Goal: Information Seeking & Learning: Learn about a topic

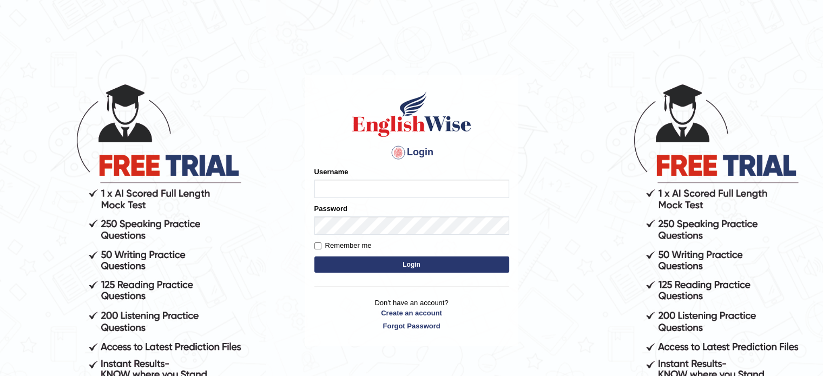
type input "tahseen"
click at [389, 267] on button "Login" at bounding box center [411, 264] width 195 height 16
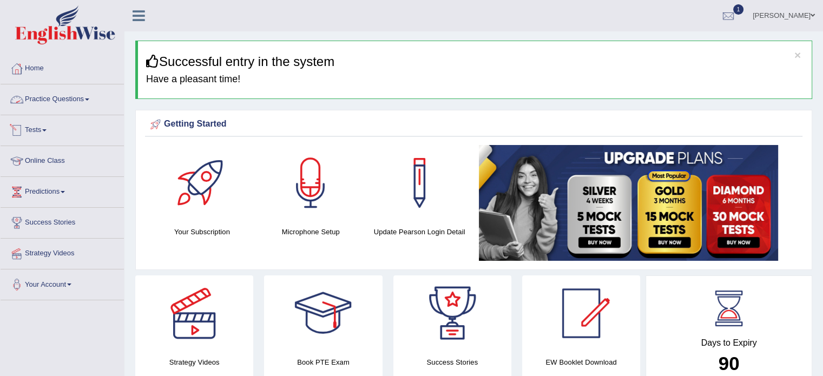
click at [94, 100] on link "Practice Questions" at bounding box center [62, 97] width 123 height 27
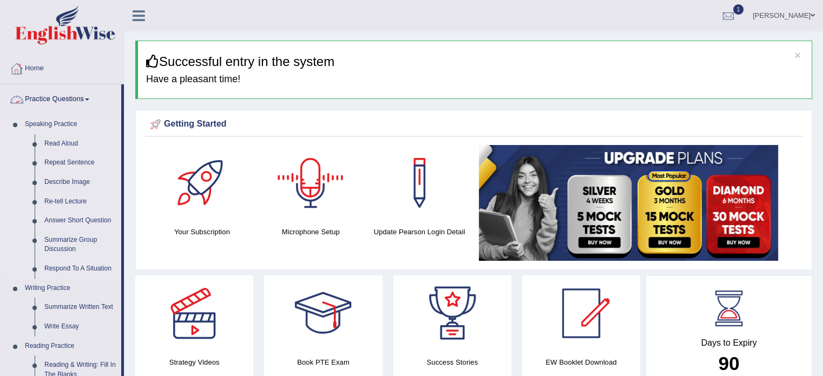
scroll to position [169, 0]
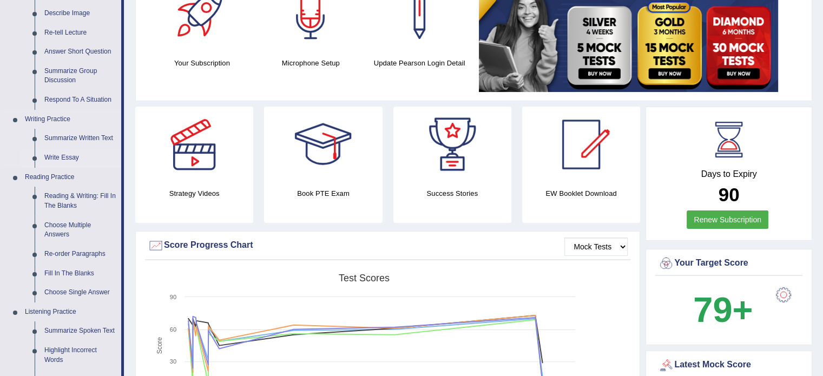
click at [61, 157] on link "Write Essay" at bounding box center [81, 157] width 82 height 19
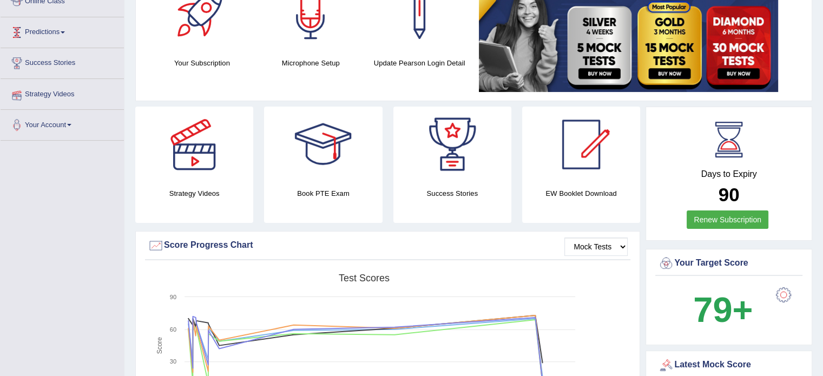
scroll to position [206, 0]
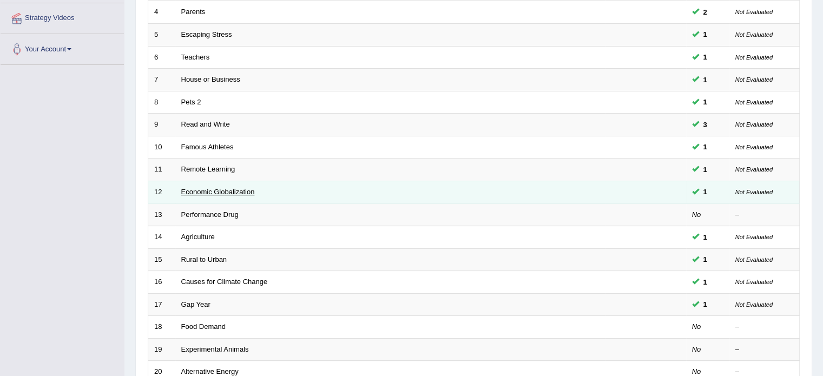
scroll to position [337, 0]
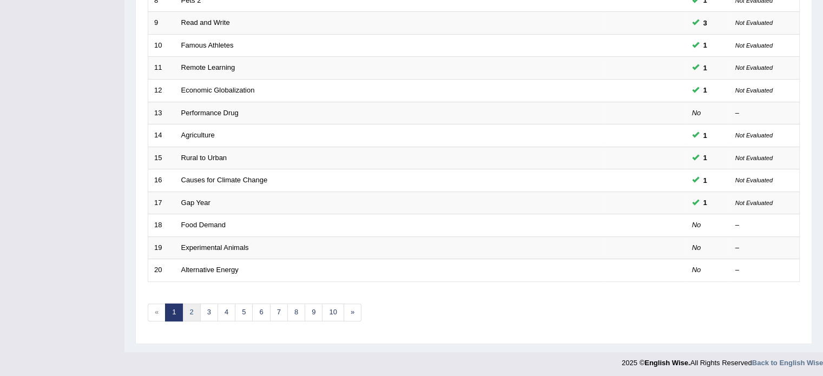
click at [192, 304] on link "2" at bounding box center [191, 313] width 18 height 18
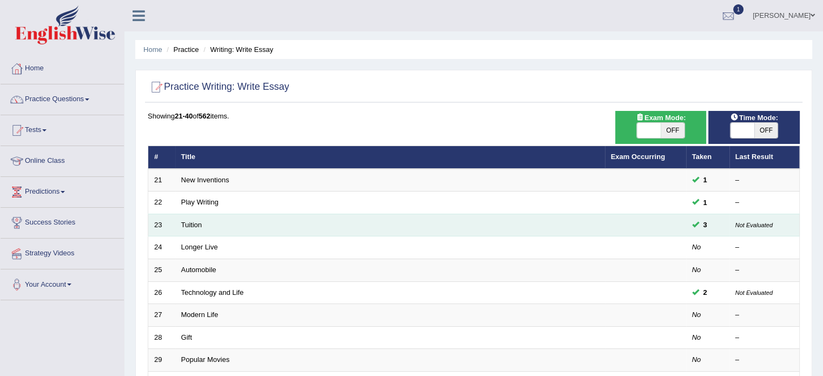
scroll to position [74, 0]
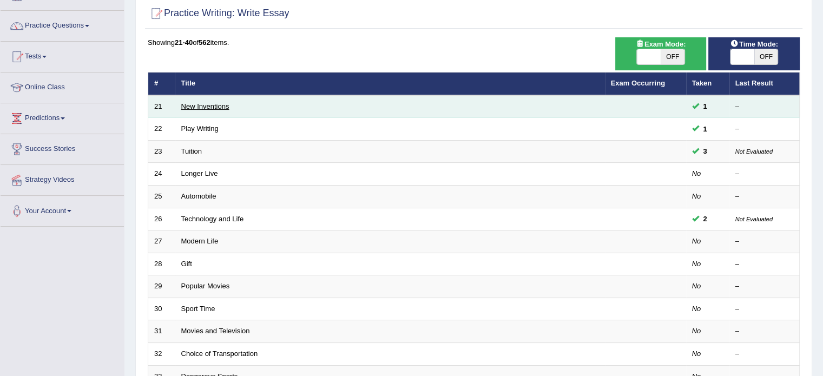
click at [200, 108] on link "New Inventions" at bounding box center [205, 106] width 48 height 8
click at [215, 107] on link "New Inventions" at bounding box center [205, 106] width 48 height 8
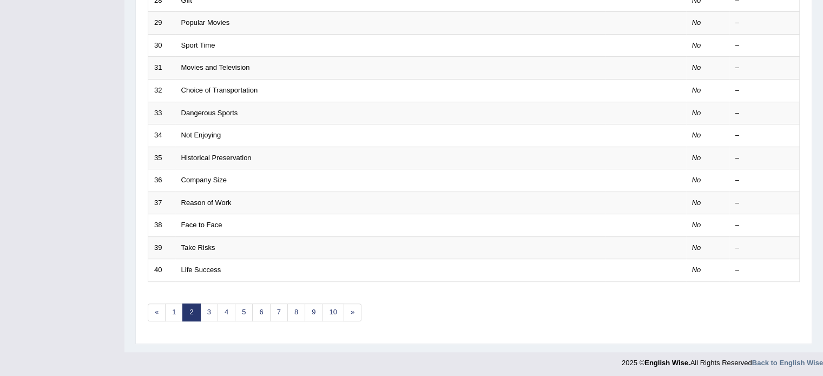
scroll to position [337, 0]
click at [206, 314] on link "3" at bounding box center [209, 313] width 18 height 18
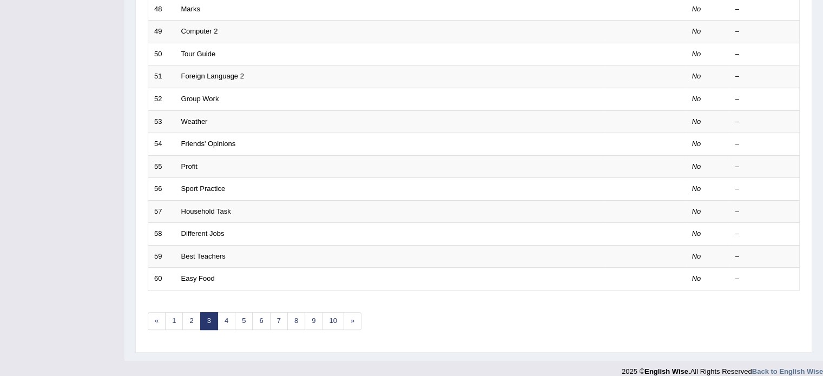
scroll to position [337, 0]
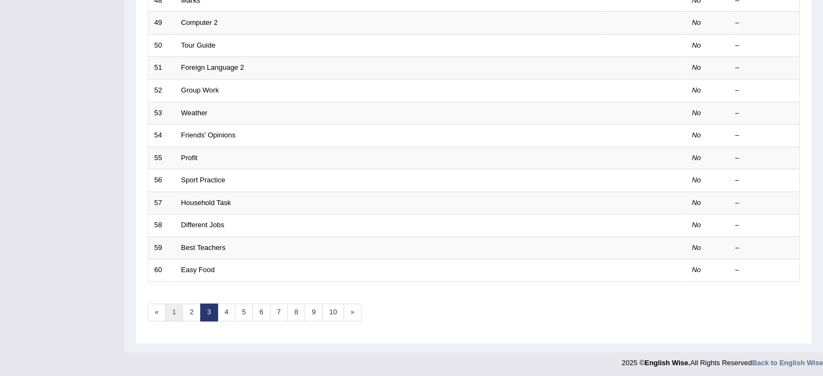
click at [170, 314] on link "1" at bounding box center [174, 313] width 18 height 18
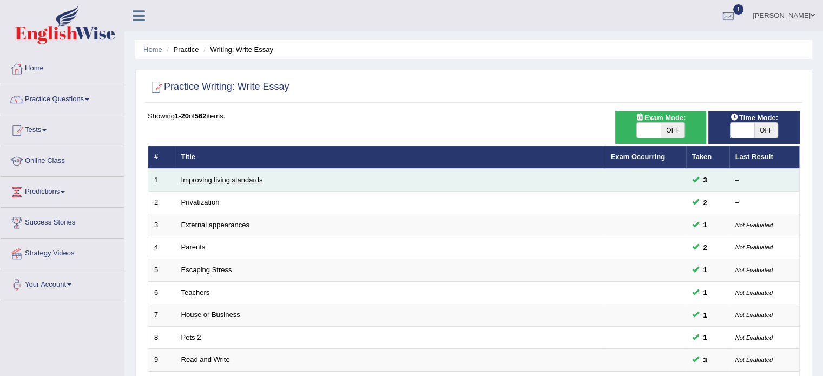
click at [219, 181] on link "Improving living standards" at bounding box center [222, 180] width 82 height 8
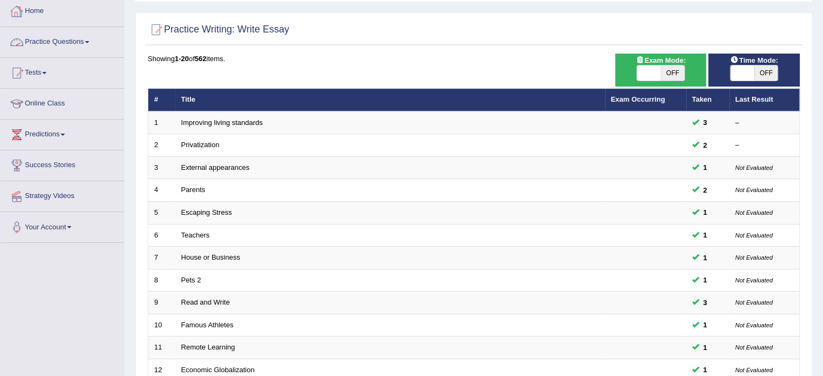
scroll to position [60, 0]
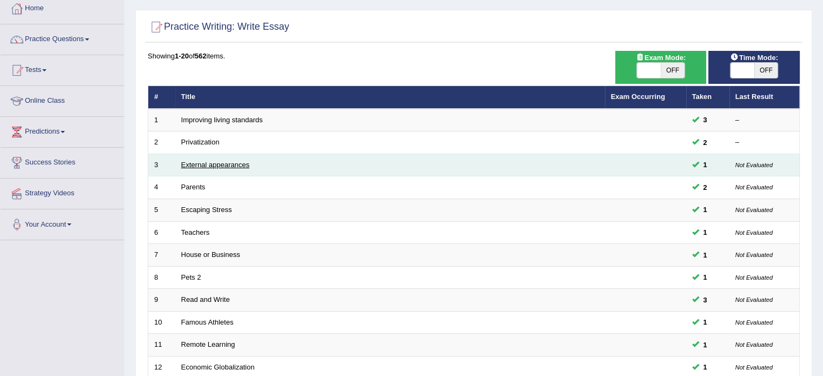
click at [203, 167] on link "External appearances" at bounding box center [215, 165] width 68 height 8
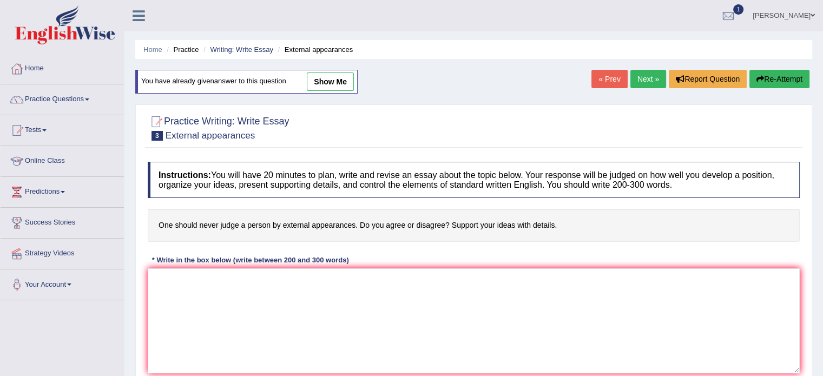
click at [344, 80] on link "show me" at bounding box center [330, 82] width 47 height 18
type textarea "In today's complex world, numerous issues and topics are subject to debate. One…"
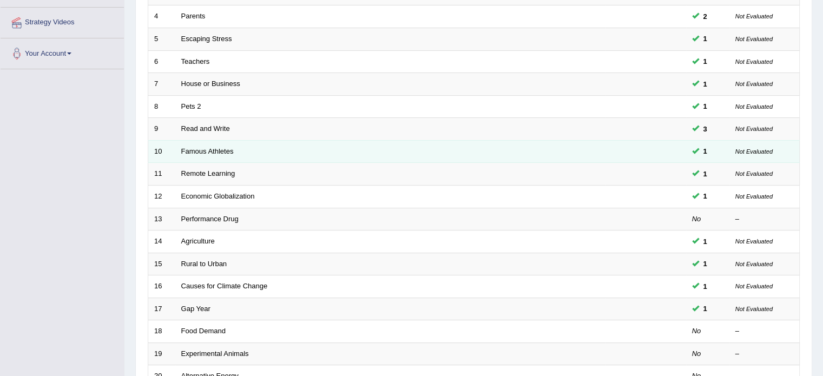
click at [219, 153] on td "Famous Athletes" at bounding box center [390, 151] width 430 height 23
click at [218, 152] on link "Famous Athletes" at bounding box center [207, 151] width 52 height 8
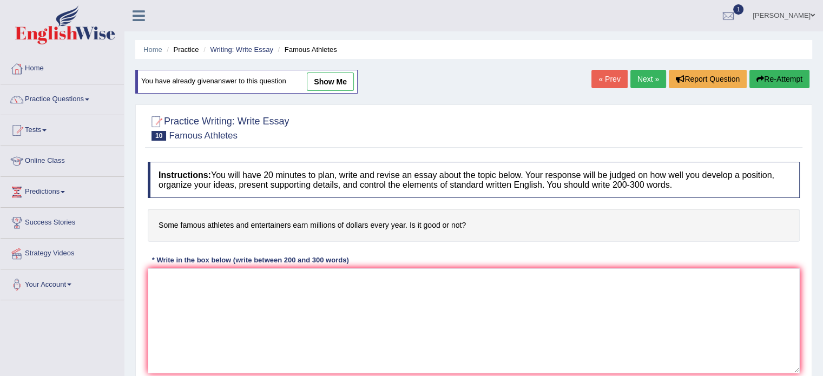
click at [334, 87] on link "show me" at bounding box center [330, 82] width 47 height 18
type textarea "It is much in discssion and debate these days that, some famous althetes and en…"
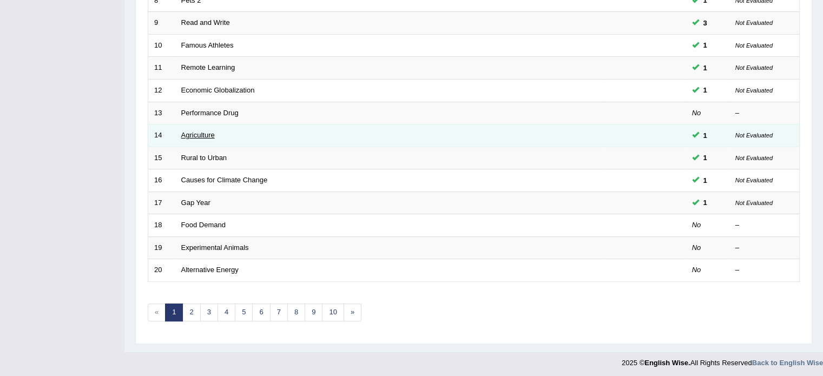
click at [186, 134] on link "Agriculture" at bounding box center [198, 135] width 34 height 8
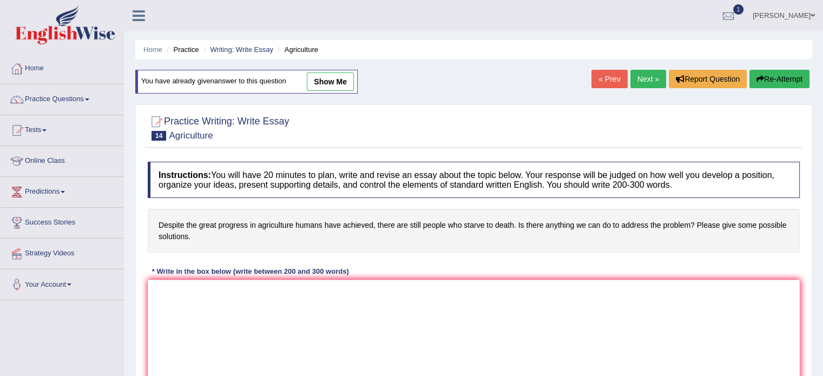
click at [338, 86] on link "show me" at bounding box center [330, 82] width 47 height 18
type textarea "The increasing influence of great progress in agriculture humans have achieved …"
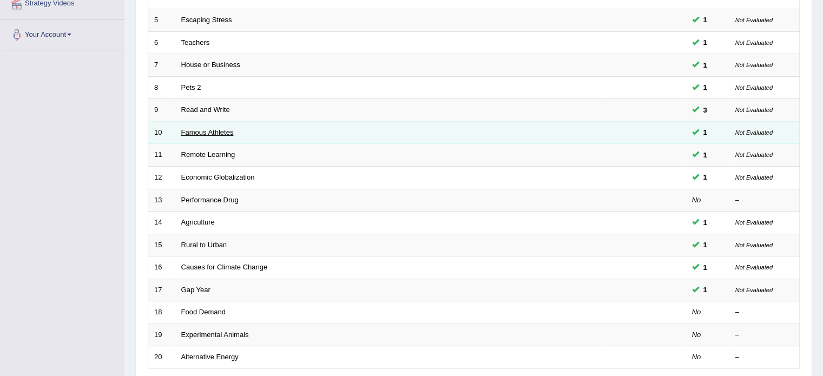
click at [210, 128] on link "Famous Athletes" at bounding box center [207, 132] width 52 height 8
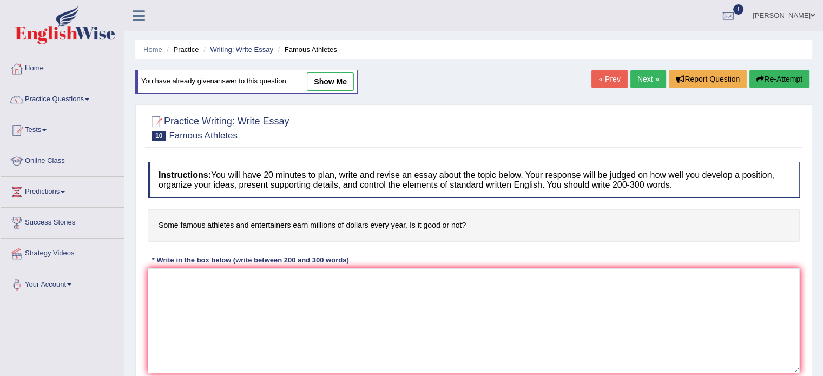
click at [333, 84] on link "show me" at bounding box center [330, 82] width 47 height 18
type textarea "It is much in discssion and debate these days that, some famous althetes and en…"
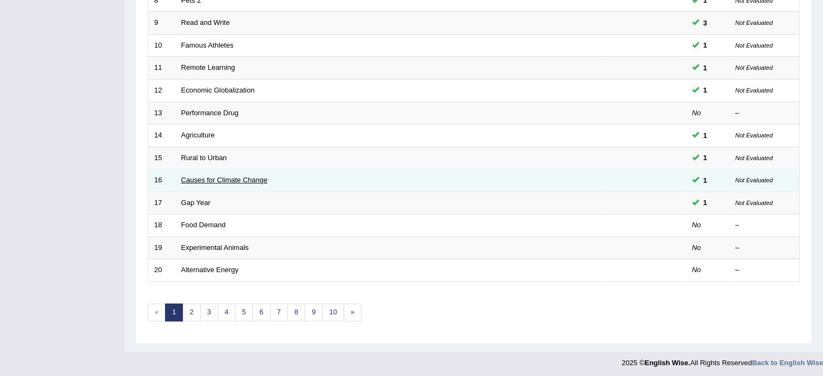
click at [245, 181] on link "Causes for Climate Change" at bounding box center [224, 180] width 87 height 8
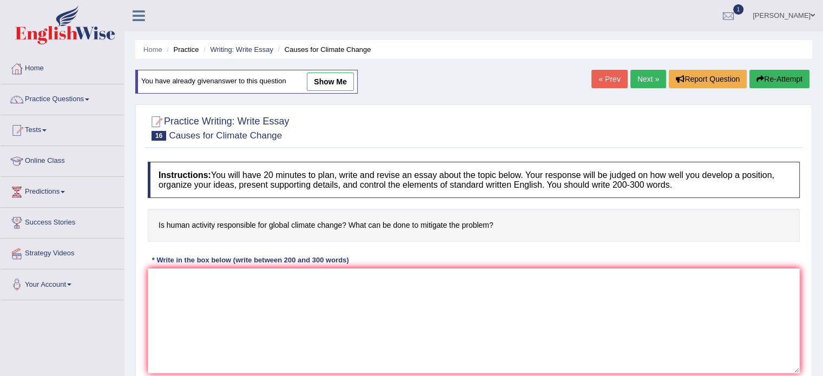
click at [338, 77] on link "show me" at bounding box center [330, 82] width 47 height 18
type textarea "The increasing influence of human activity is responsibal for climate change on…"
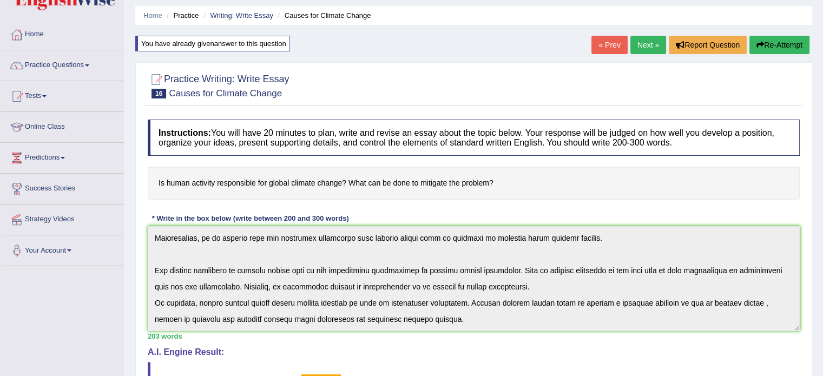
scroll to position [43, 0]
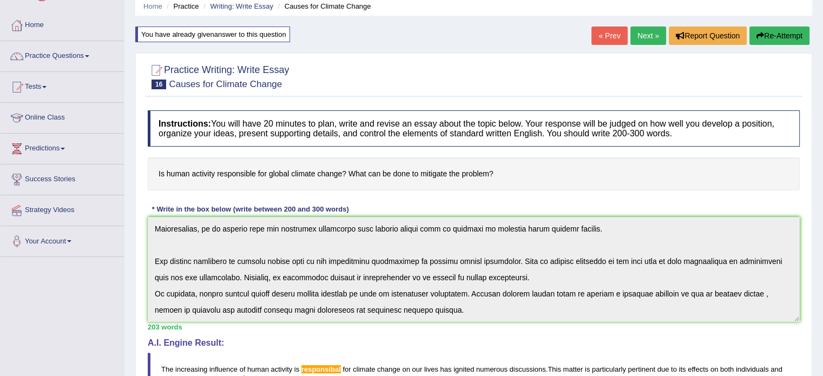
click at [645, 34] on link "Next »" at bounding box center [648, 36] width 36 height 18
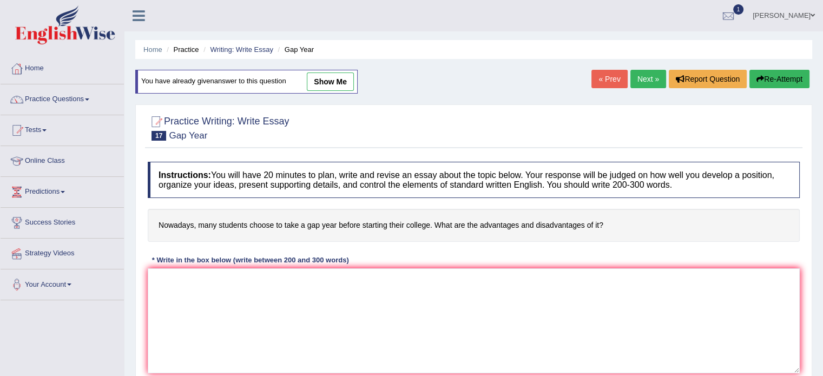
click at [348, 82] on link "show me" at bounding box center [330, 82] width 47 height 18
type textarea "Increasing influence of students choose to take gap year before starting their …"
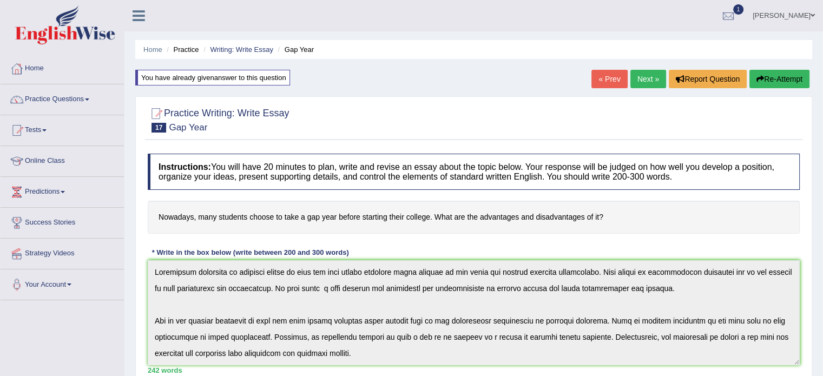
click at [646, 77] on link "Next »" at bounding box center [648, 79] width 36 height 18
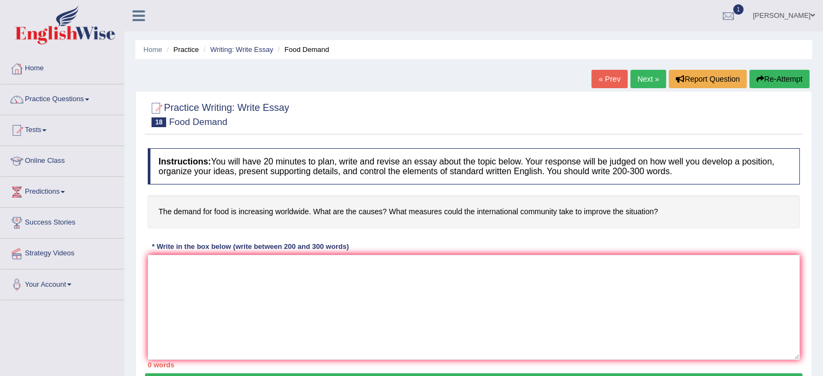
click at [640, 84] on link "Next »" at bounding box center [648, 79] width 36 height 18
click at [640, 82] on link "Next »" at bounding box center [648, 79] width 36 height 18
drag, startPoint x: 0, startPoint y: 0, endPoint x: 636, endPoint y: 82, distance: 641.6
click at [636, 82] on link "Next »" at bounding box center [648, 79] width 36 height 18
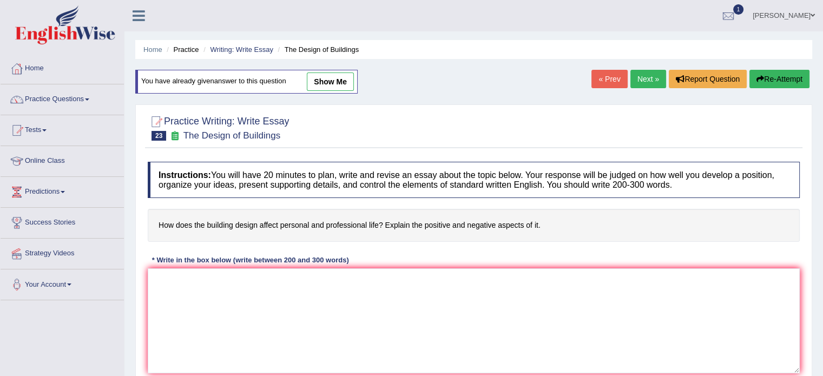
click at [348, 87] on link "show me" at bounding box center [330, 82] width 47 height 18
type textarea "In today's complex world, numerous issues and topics are subject to debate. One…"
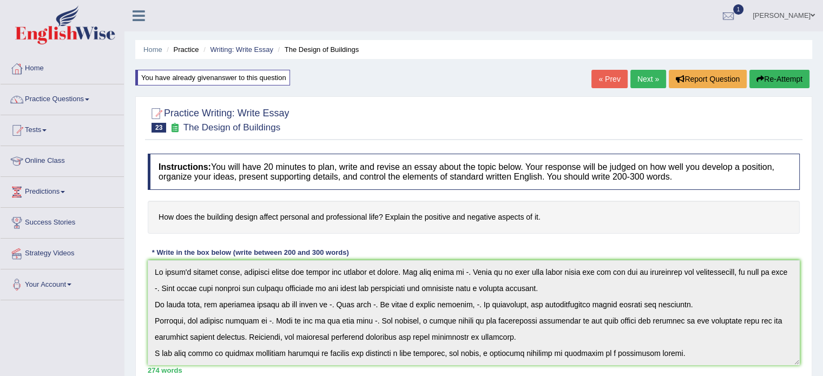
click at [653, 84] on link "Next »" at bounding box center [648, 79] width 36 height 18
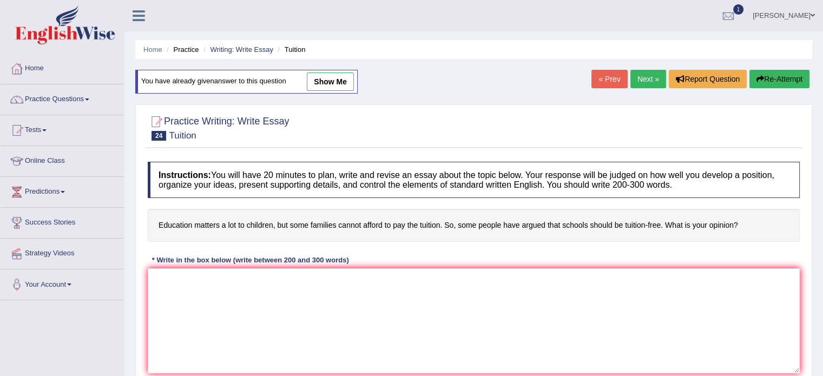
click at [332, 81] on link "show me" at bounding box center [330, 82] width 47 height 18
type textarea "In today's complex world, numerous issues and topics are subject to debate. One…"
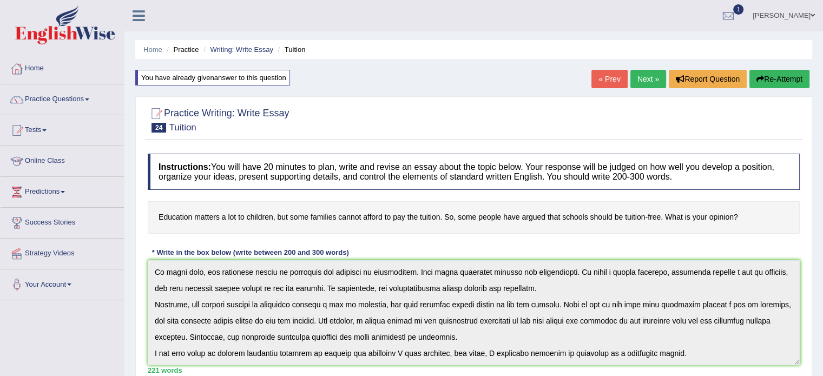
click at [631, 74] on link "Next »" at bounding box center [648, 79] width 36 height 18
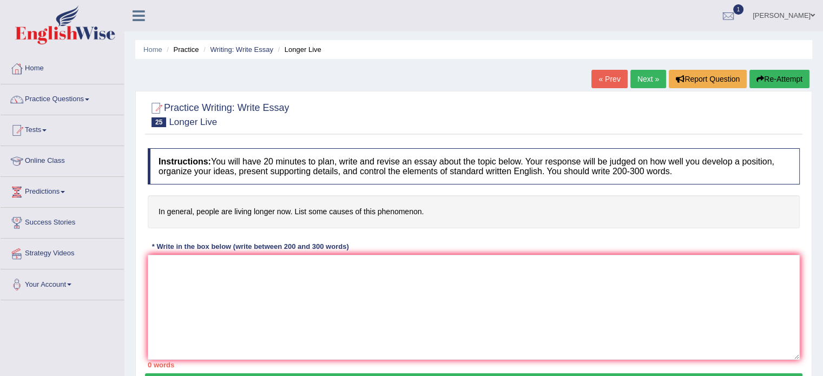
click at [654, 81] on link "Next »" at bounding box center [648, 79] width 36 height 18
click at [653, 78] on link "Next »" at bounding box center [648, 79] width 36 height 18
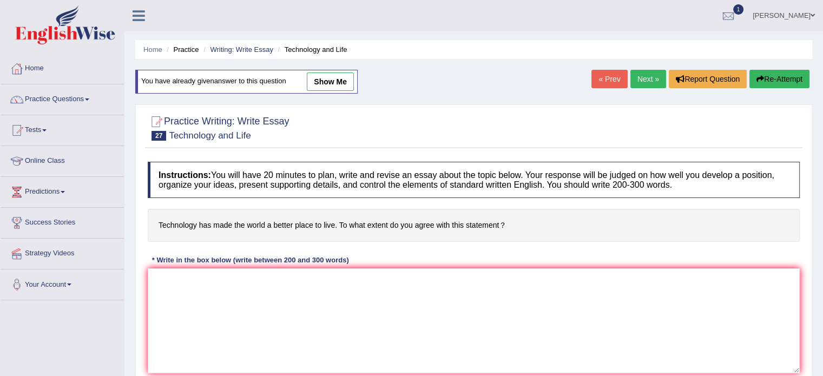
click at [347, 78] on link "show me" at bounding box center [330, 82] width 47 height 18
type textarea "In this current era of scientific and technological progress, we find ourselves…"
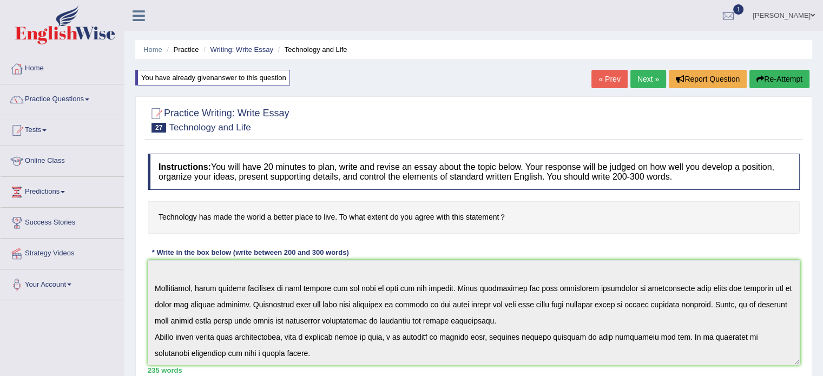
click at [649, 78] on link "Next »" at bounding box center [648, 79] width 36 height 18
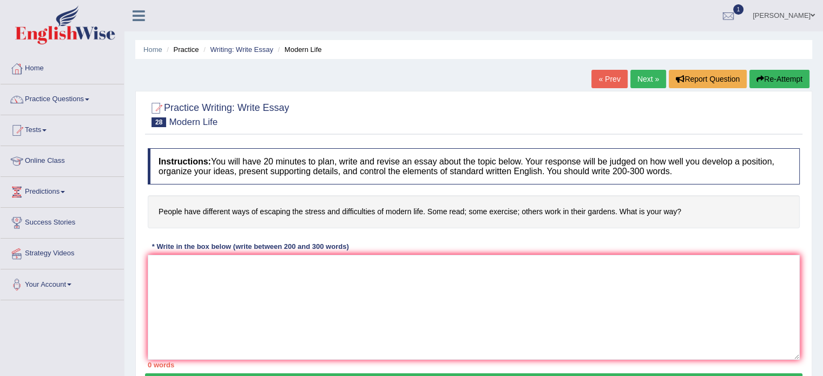
click at [644, 81] on link "Next »" at bounding box center [648, 79] width 36 height 18
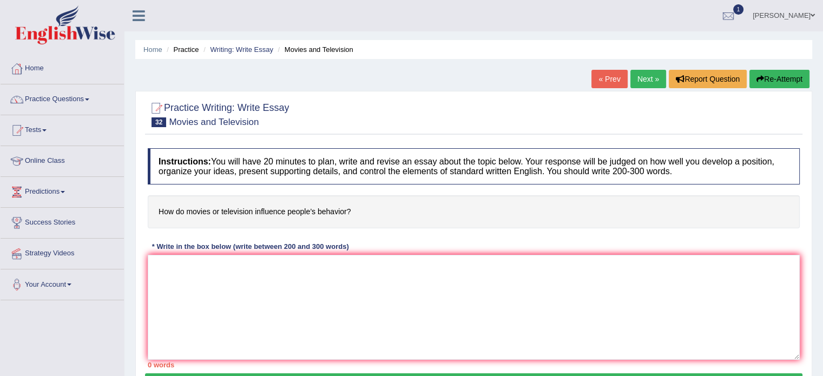
click at [644, 81] on link "Next »" at bounding box center [648, 79] width 36 height 18
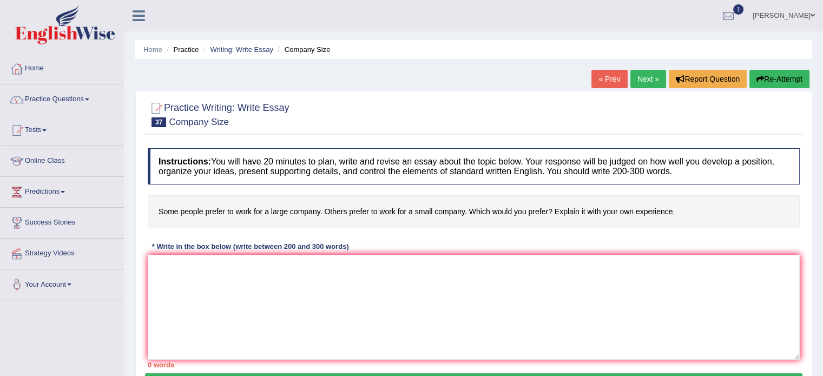
click at [644, 81] on link "Next »" at bounding box center [648, 79] width 36 height 18
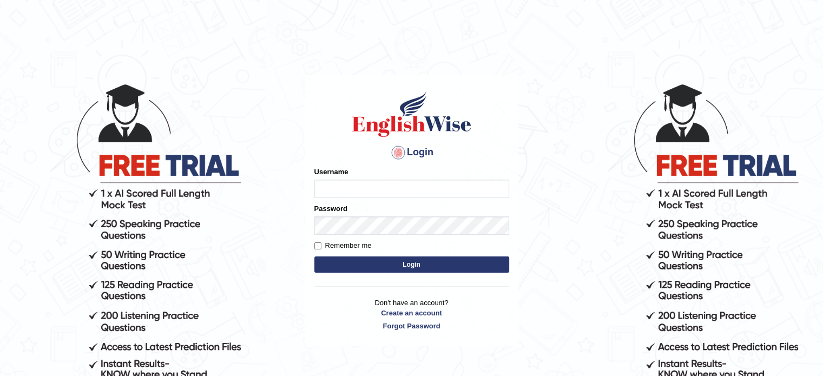
type input "[PERSON_NAME]"
click at [379, 266] on button "Login" at bounding box center [411, 264] width 195 height 16
type input "tahseen"
click at [397, 267] on button "Login" at bounding box center [411, 264] width 195 height 16
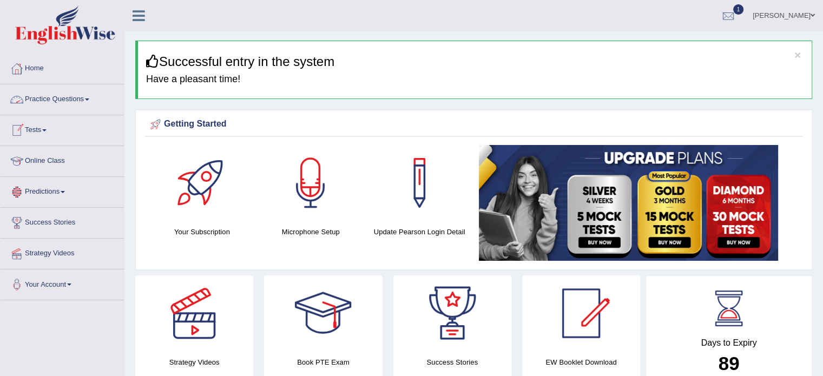
click at [84, 105] on link "Practice Questions" at bounding box center [62, 97] width 123 height 27
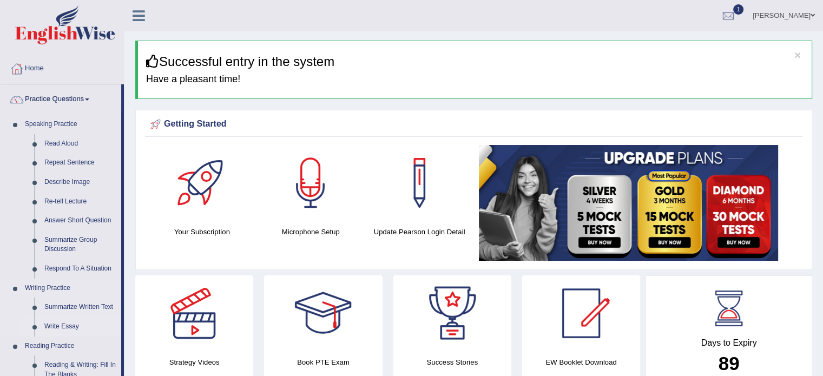
click at [66, 328] on link "Write Essay" at bounding box center [81, 326] width 82 height 19
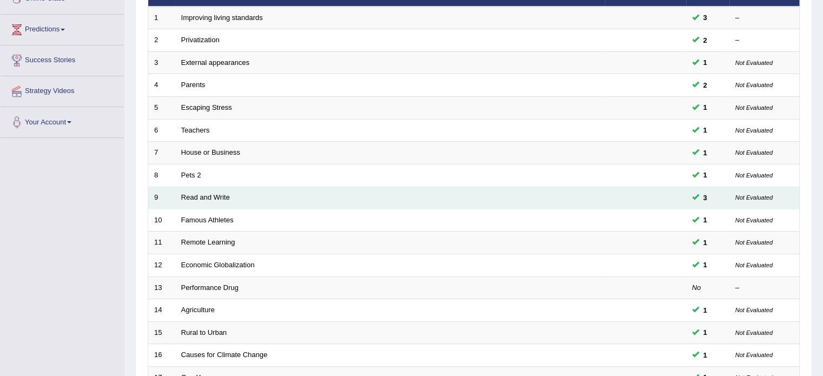
scroll to position [167, 0]
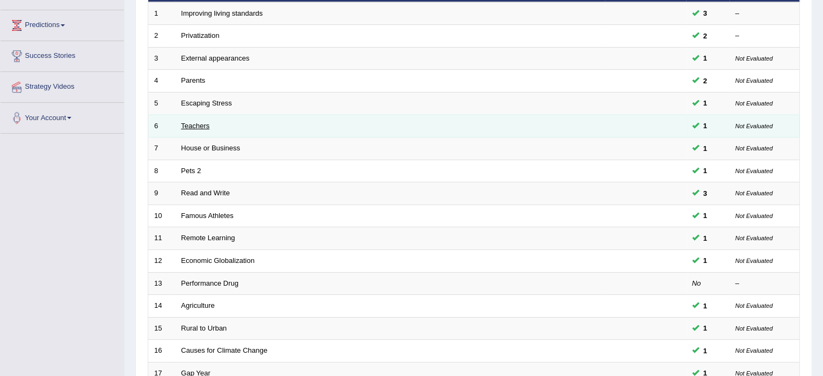
click at [195, 123] on link "Teachers" at bounding box center [195, 126] width 29 height 8
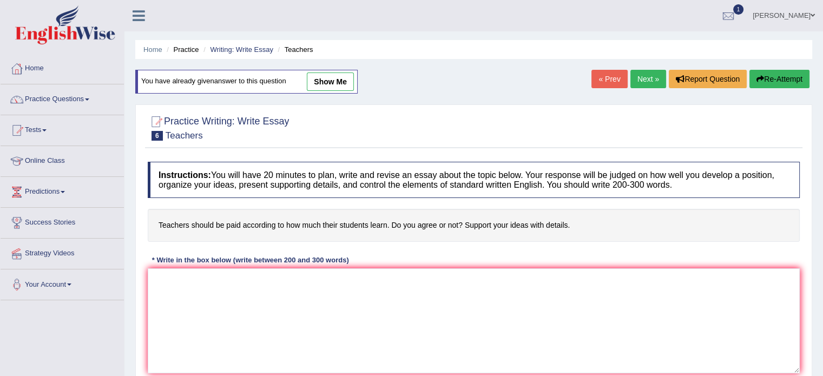
click at [333, 76] on link "show me" at bounding box center [330, 82] width 47 height 18
type textarea "A section of the society holds a belief that teachers should be paid according …"
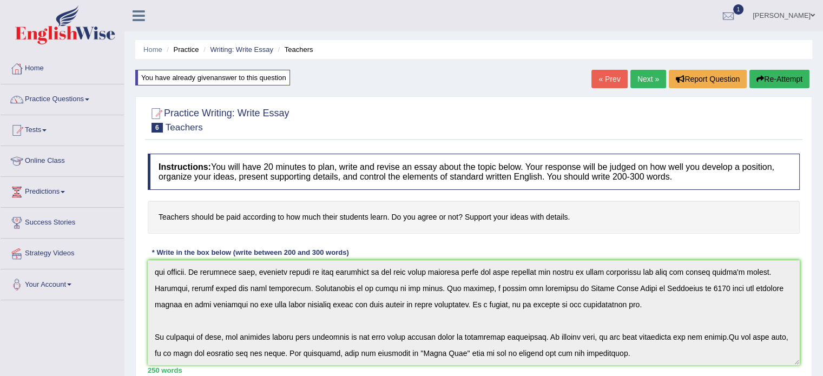
click at [636, 77] on link "Next »" at bounding box center [648, 79] width 36 height 18
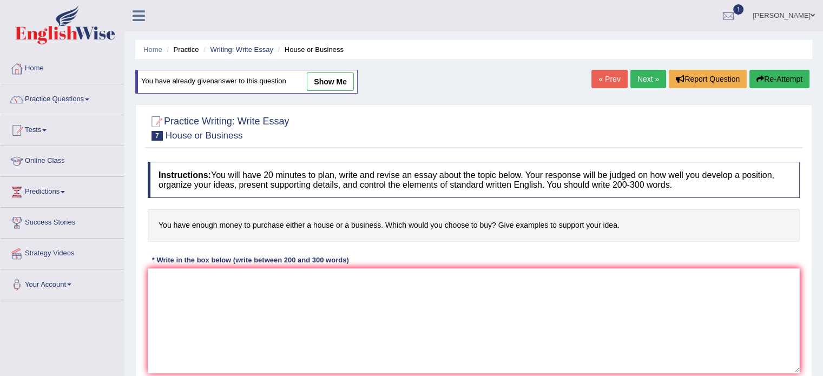
click at [347, 79] on link "show me" at bounding box center [330, 82] width 47 height 18
type textarea "A section of the society holds a belief that you have enough money to purchase …"
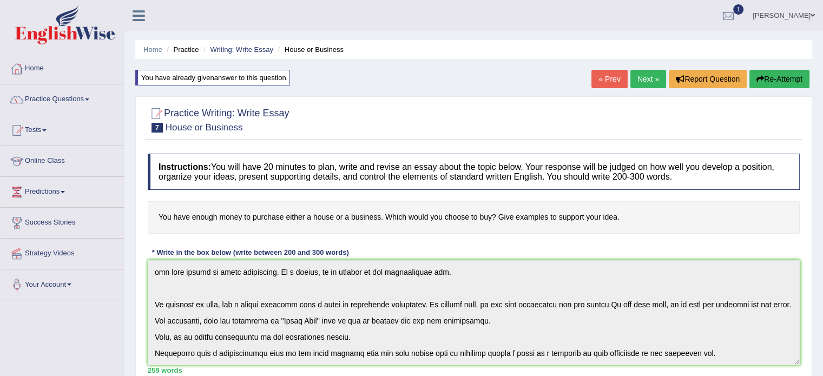
click at [649, 76] on link "Next »" at bounding box center [648, 79] width 36 height 18
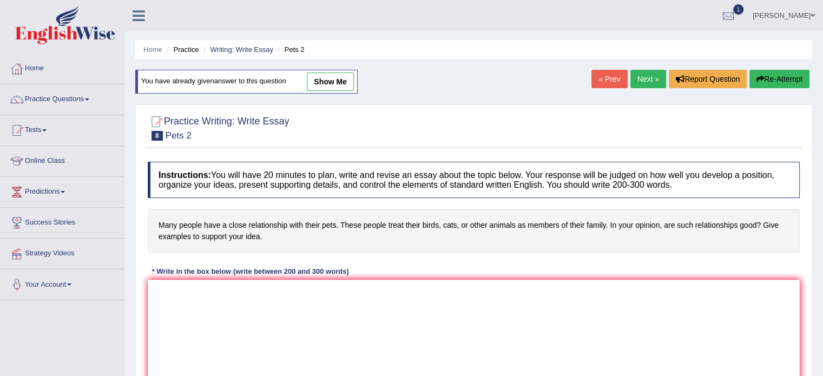
click at [340, 88] on link "show me" at bounding box center [330, 82] width 47 height 18
type textarea "A section of the society holds a belief that many people have a close relations…"
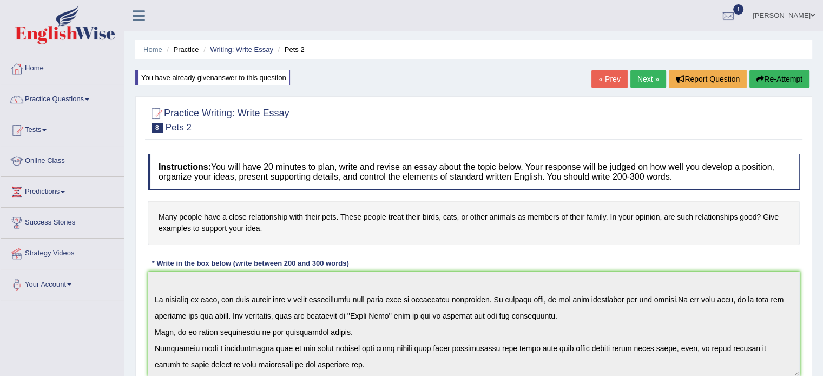
click at [642, 80] on link "Next »" at bounding box center [648, 79] width 36 height 18
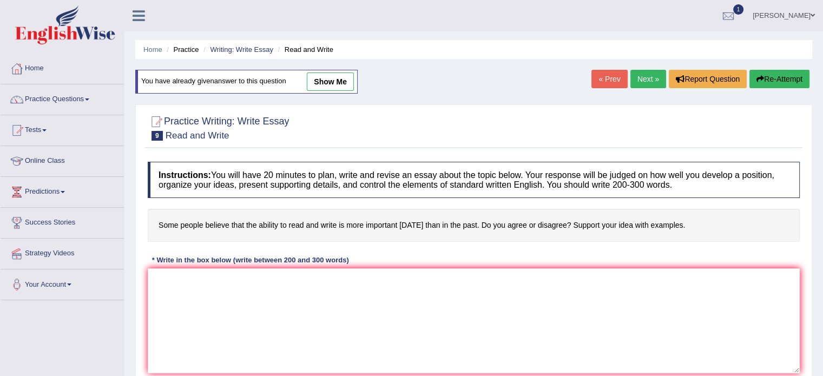
click at [642, 82] on link "Next »" at bounding box center [648, 79] width 36 height 18
click at [338, 87] on link "show me" at bounding box center [330, 82] width 47 height 18
type textarea "It is much in discssion and debate these days that, some famous althetes and en…"
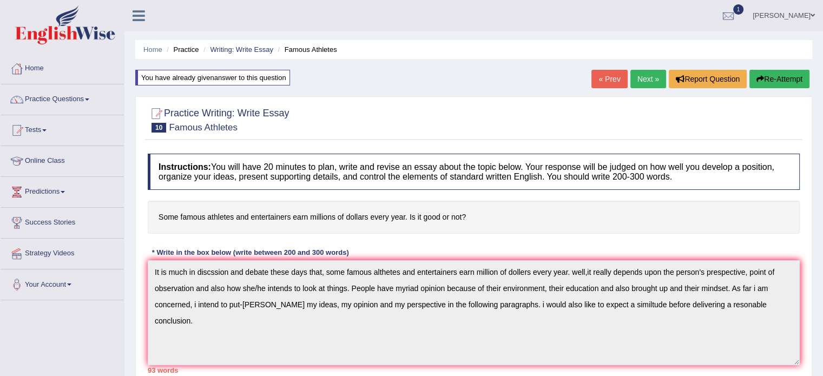
click at [658, 75] on link "Next »" at bounding box center [648, 79] width 36 height 18
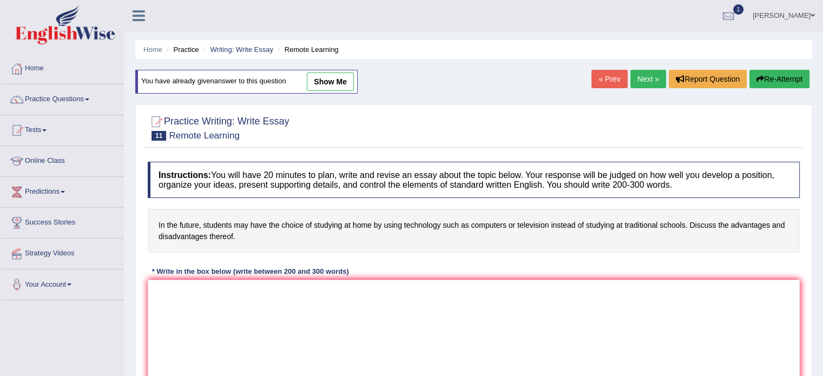
click at [329, 75] on link "show me" at bounding box center [330, 82] width 47 height 18
type textarea "It is much in dicussion and debate these days that, in future, students may hav…"
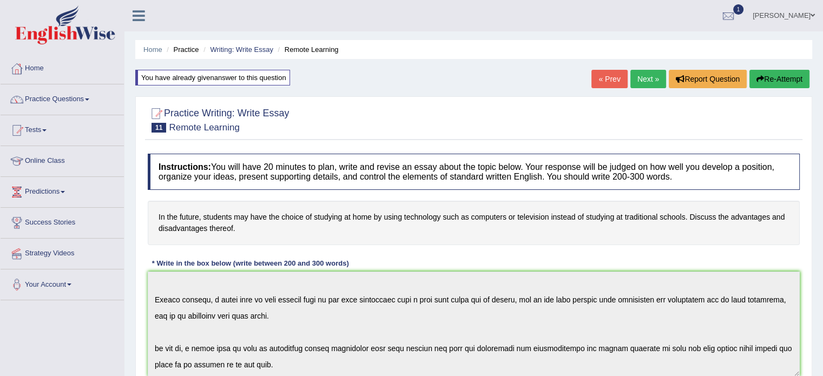
click at [637, 82] on link "Next »" at bounding box center [648, 79] width 36 height 18
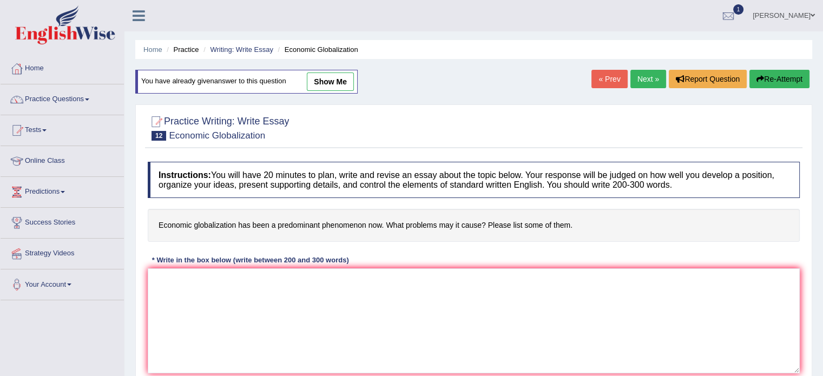
click at [342, 75] on link "show me" at bounding box center [330, 82] width 47 height 18
type textarea "In today's complex world, numerous issues and topics are subject to debate. One…"
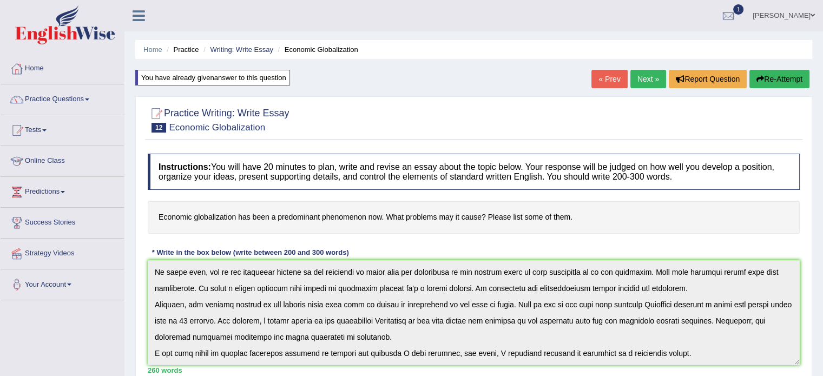
click at [645, 76] on link "Next »" at bounding box center [648, 79] width 36 height 18
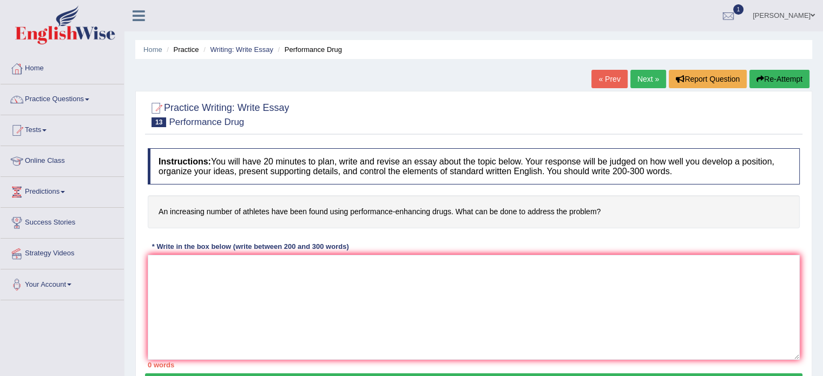
click at [643, 74] on link "Next »" at bounding box center [648, 79] width 36 height 18
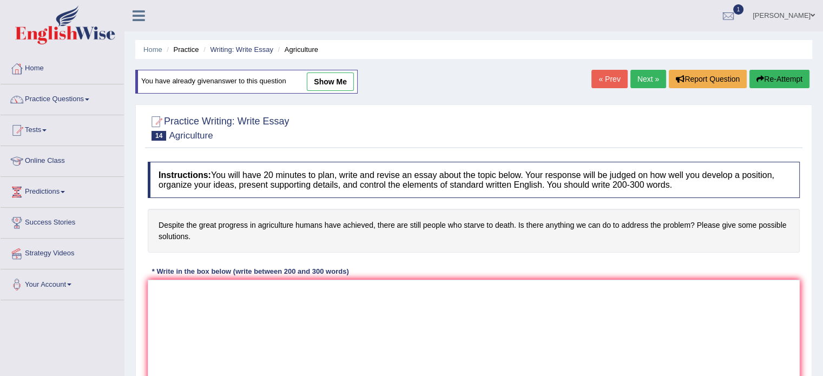
click at [344, 80] on link "show me" at bounding box center [330, 82] width 47 height 18
type textarea "The increasing influence of great progress in agriculture humans have achieved …"
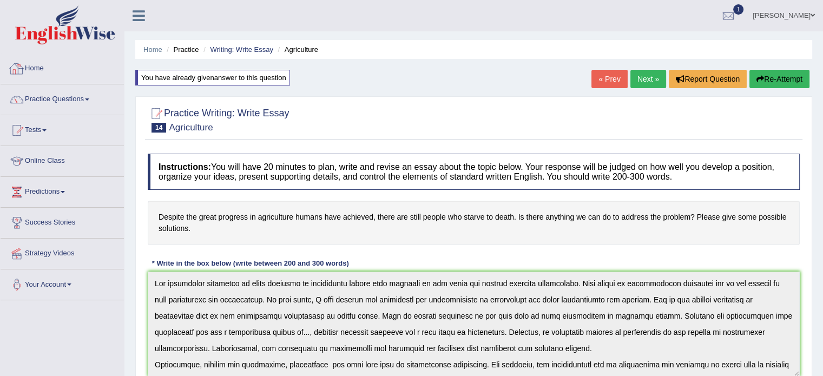
click at [34, 75] on link "Home" at bounding box center [62, 67] width 123 height 27
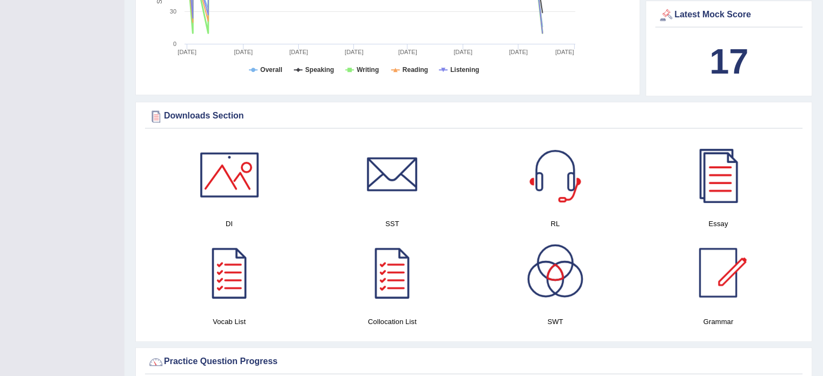
scroll to position [452, 0]
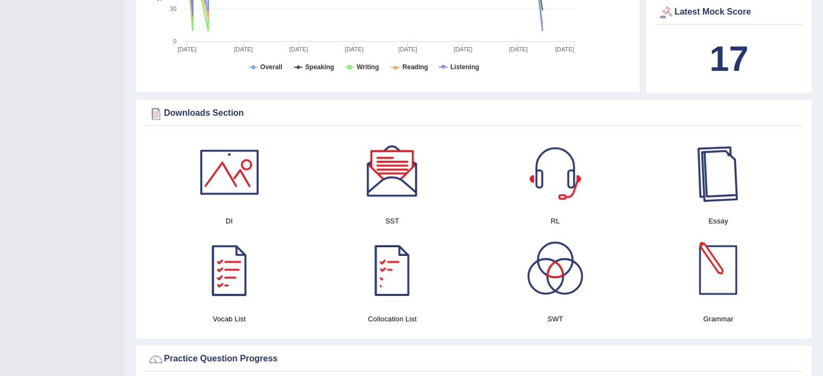
click at [741, 198] on div at bounding box center [718, 172] width 76 height 76
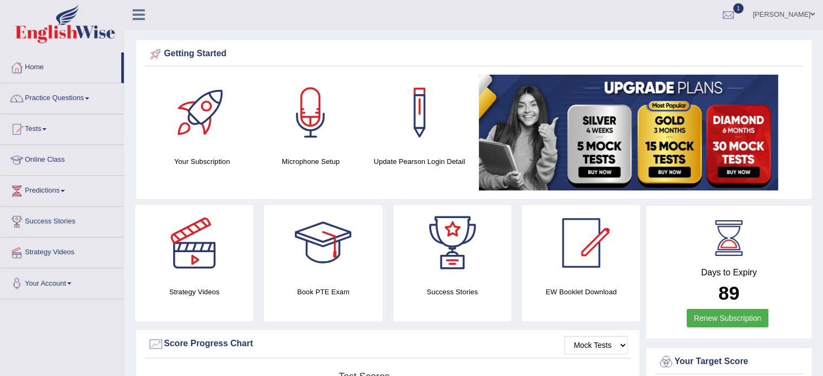
scroll to position [0, 0]
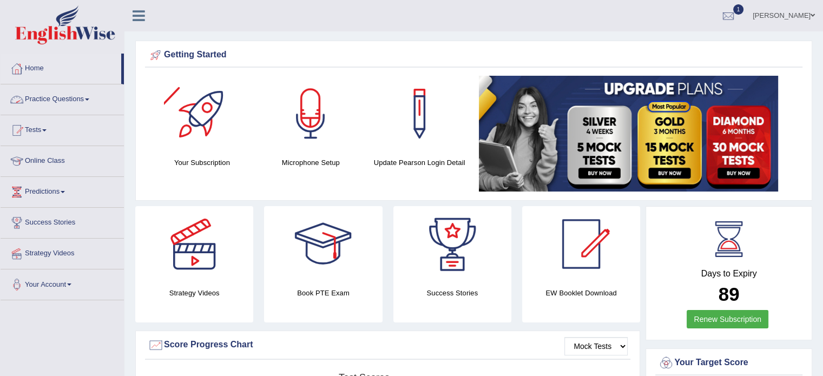
click at [89, 98] on span at bounding box center [87, 99] width 4 height 2
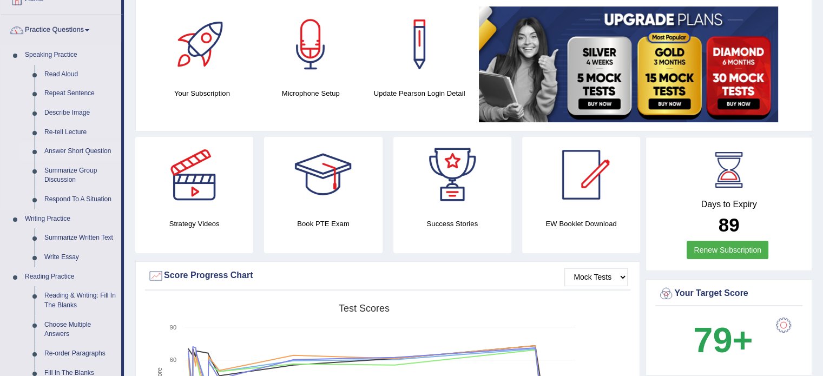
scroll to position [78, 0]
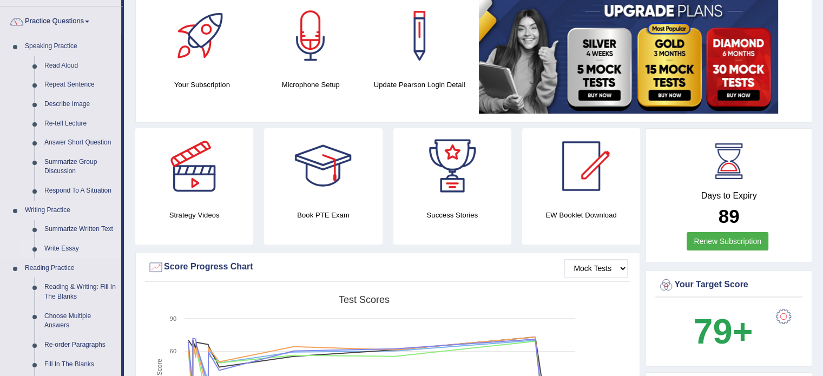
click at [54, 245] on link "Write Essay" at bounding box center [81, 248] width 82 height 19
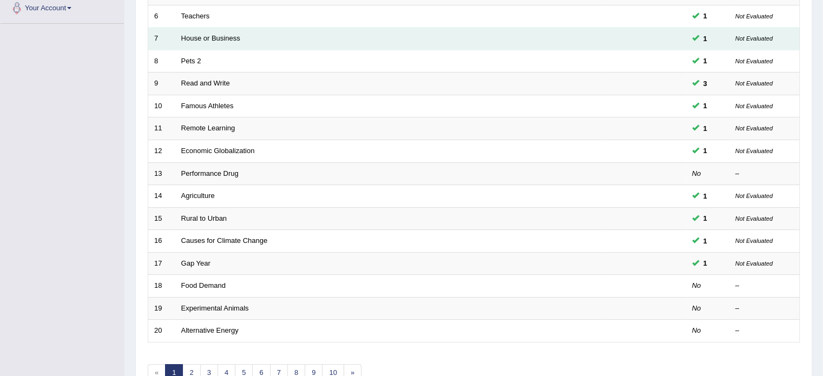
scroll to position [276, 0]
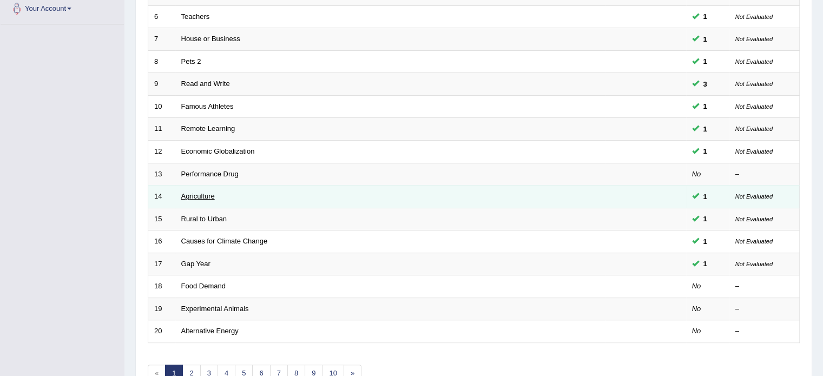
click at [205, 192] on link "Agriculture" at bounding box center [198, 196] width 34 height 8
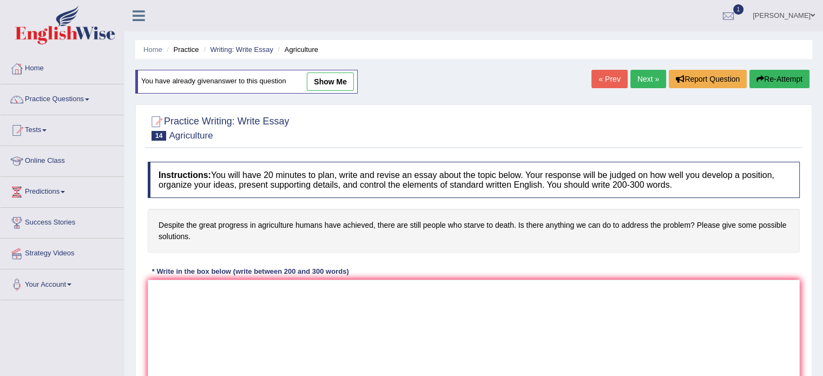
click at [327, 75] on link "show me" at bounding box center [330, 82] width 47 height 18
type textarea "The increasing influence of great progress in agriculture humans have achieved …"
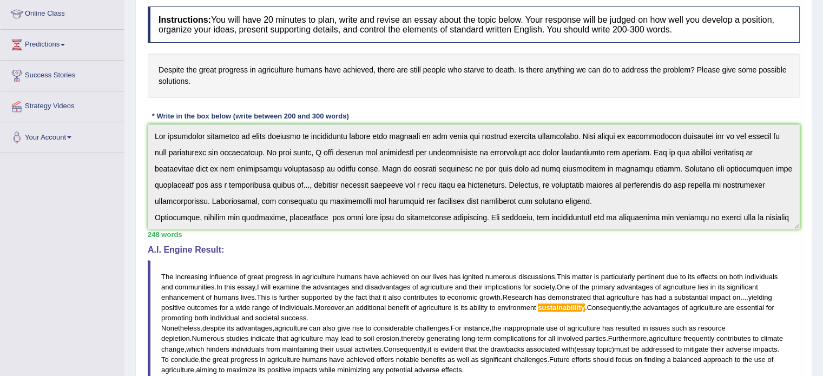
scroll to position [152, 0]
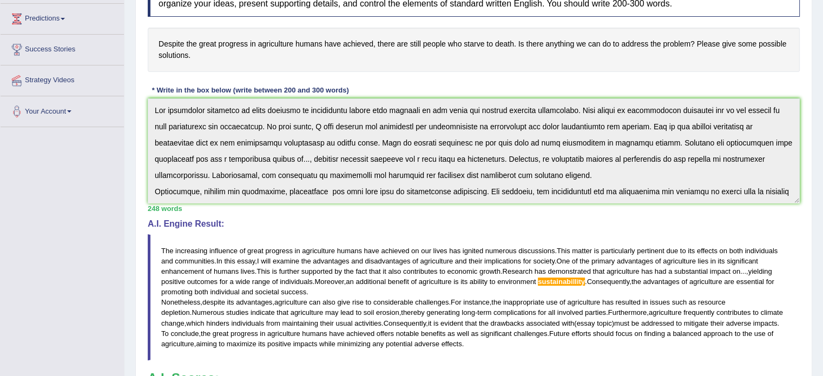
click at [330, 265] on blockquote "The increasing influence of great progress in agriculture humans have achieved …" at bounding box center [474, 297] width 652 height 126
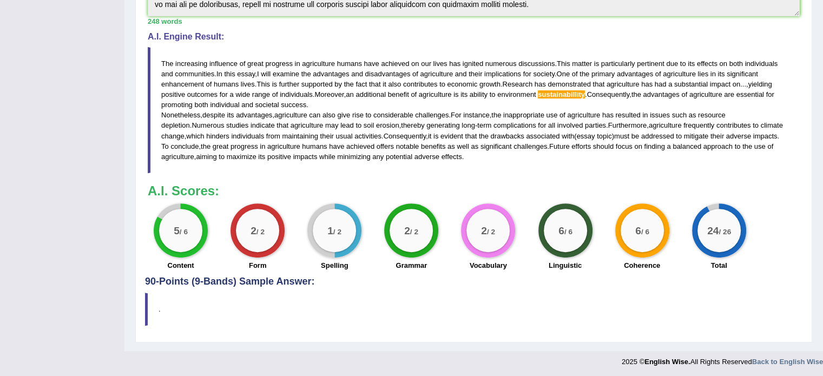
scroll to position [0, 0]
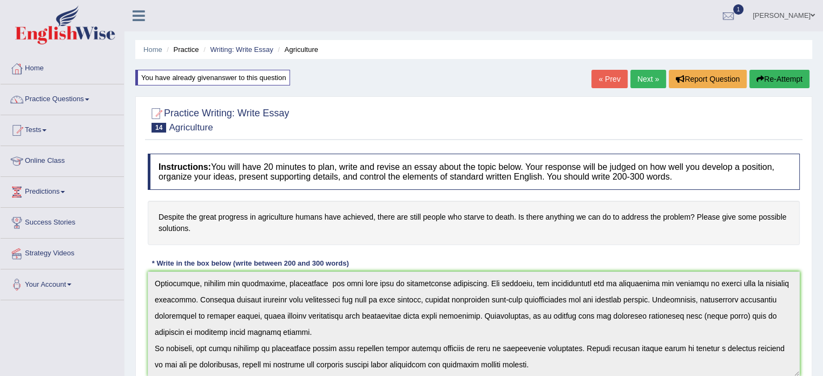
click at [637, 82] on link "Next »" at bounding box center [648, 79] width 36 height 18
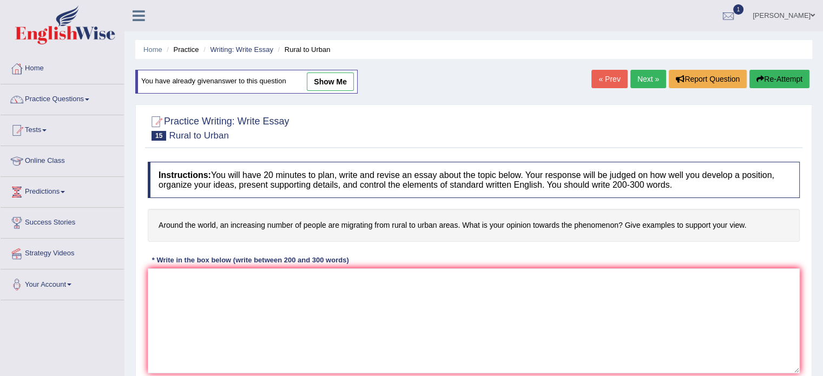
click at [314, 80] on link "show me" at bounding box center [330, 82] width 47 height 18
type textarea "The increasing influence of people are migrating from rural to urban areas on o…"
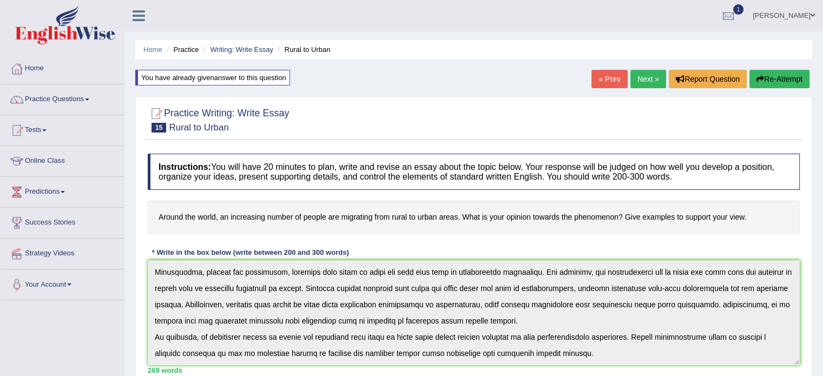
click at [650, 77] on link "Next »" at bounding box center [648, 79] width 36 height 18
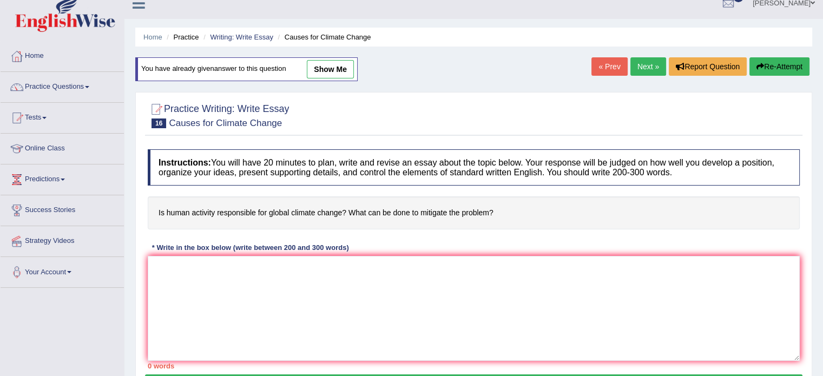
scroll to position [13, 0]
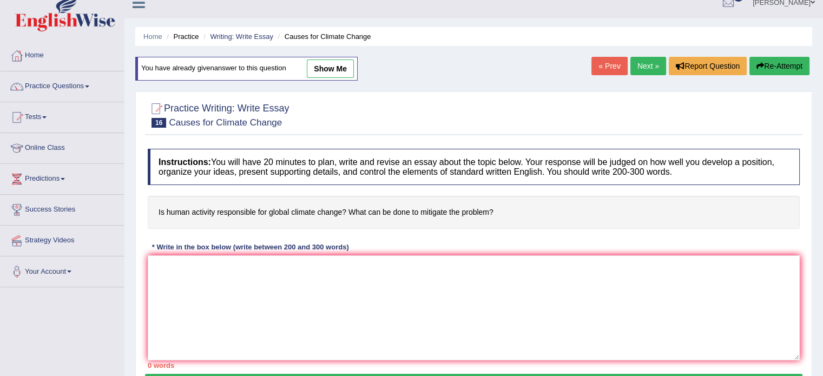
click at [332, 74] on link "show me" at bounding box center [330, 69] width 47 height 18
type textarea "The increasing influence of human activity is responsibal for climate change on…"
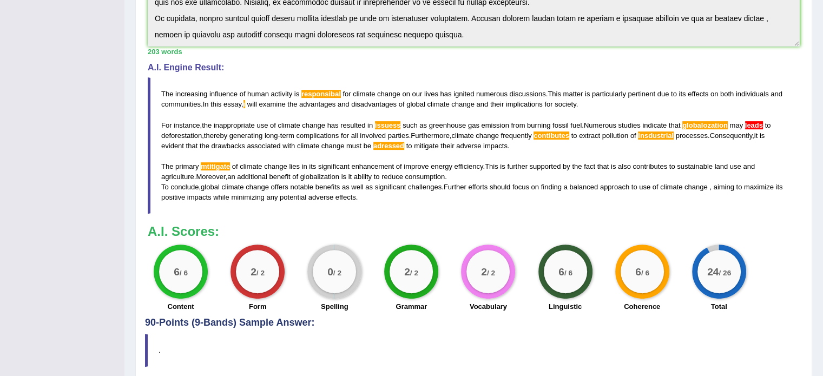
scroll to position [319, 0]
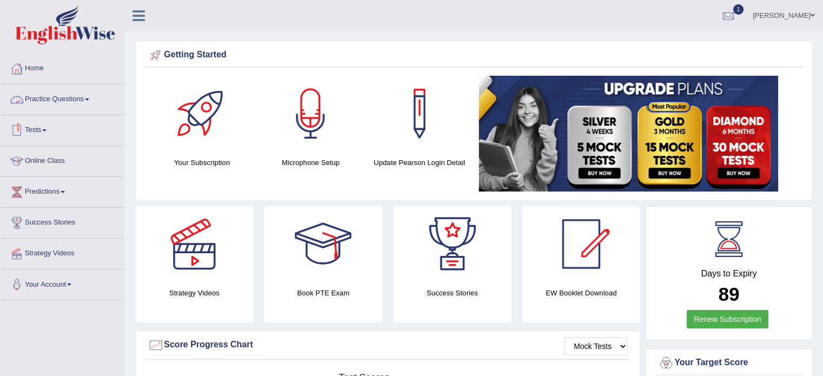
click at [91, 102] on link "Practice Questions" at bounding box center [62, 97] width 123 height 27
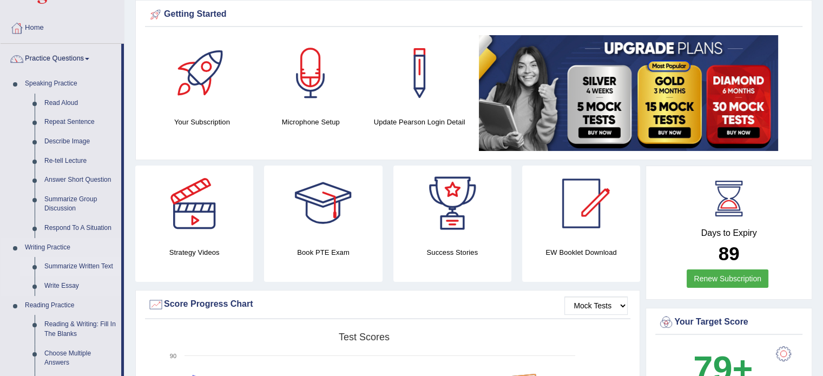
scroll to position [41, 0]
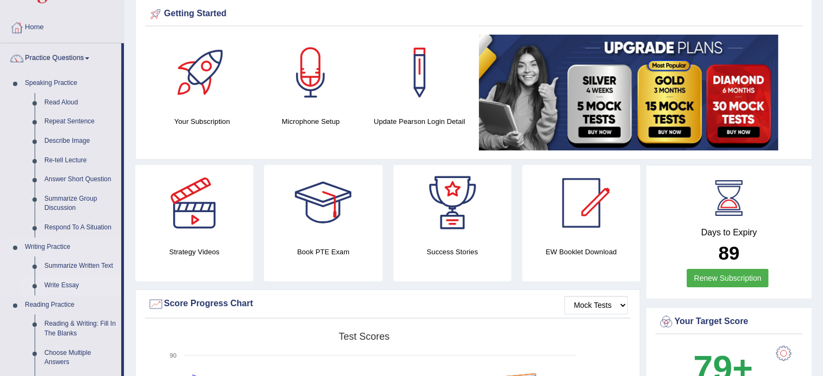
click at [69, 287] on link "Write Essay" at bounding box center [81, 285] width 82 height 19
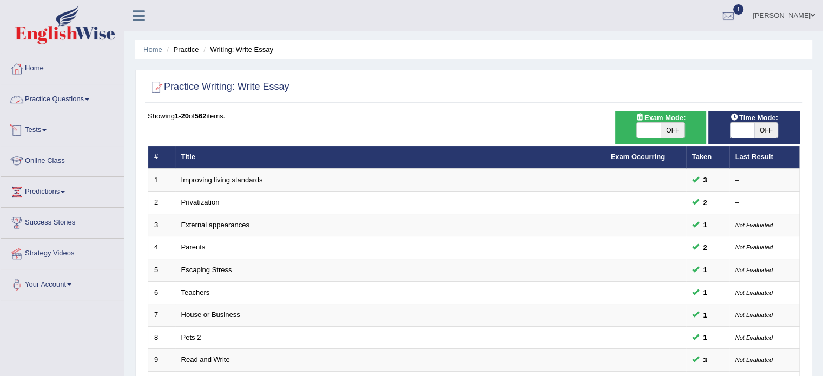
click at [86, 97] on link "Practice Questions" at bounding box center [62, 97] width 123 height 27
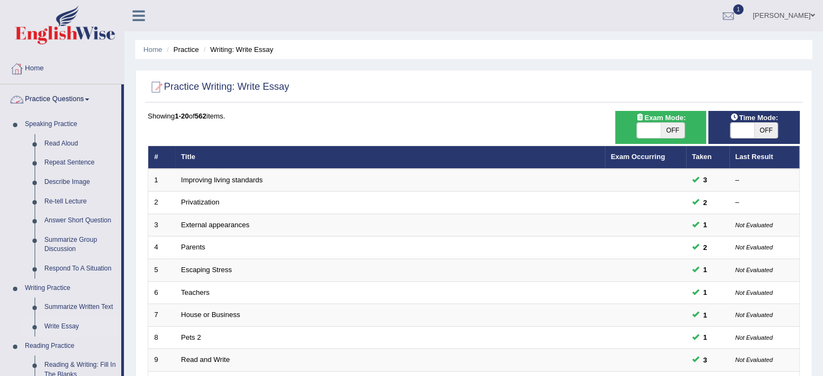
click at [88, 106] on link "Practice Questions" at bounding box center [61, 97] width 121 height 27
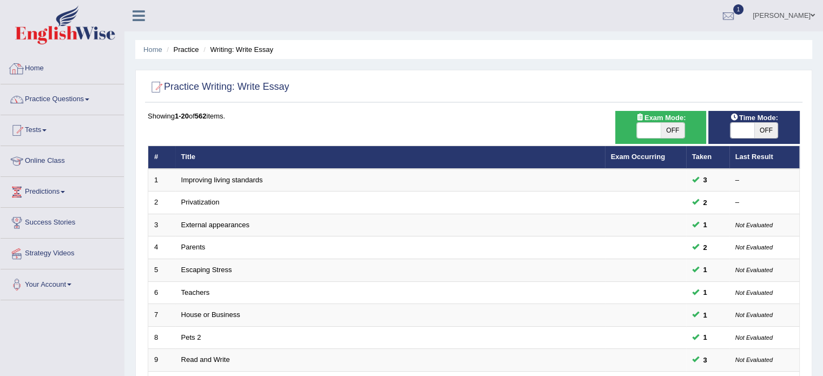
click at [37, 69] on link "Home" at bounding box center [62, 67] width 123 height 27
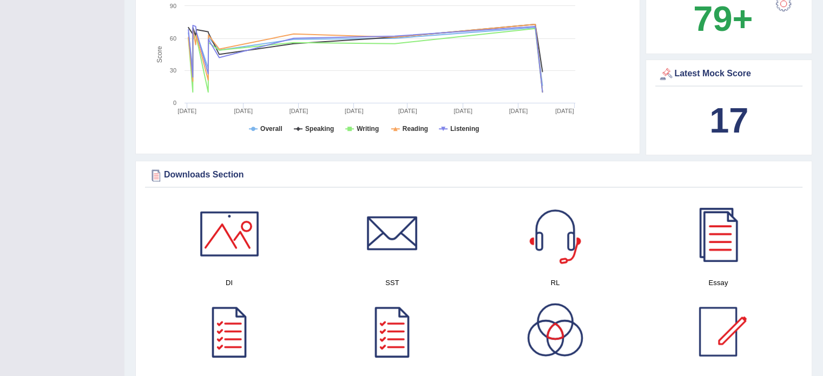
scroll to position [418, 0]
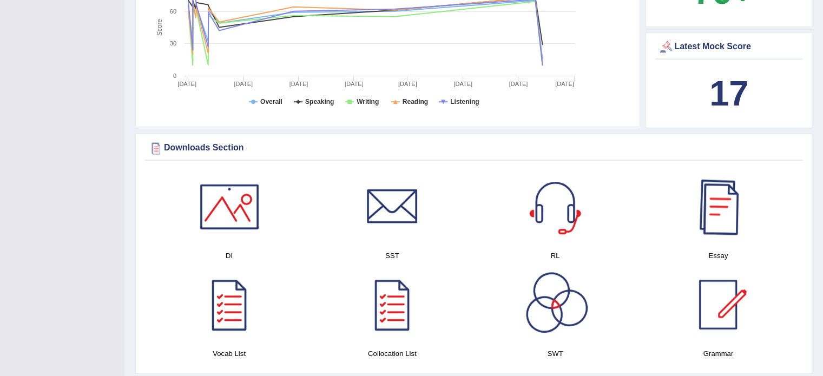
click at [727, 213] on div at bounding box center [718, 207] width 76 height 76
